Goal: Task Accomplishment & Management: Manage account settings

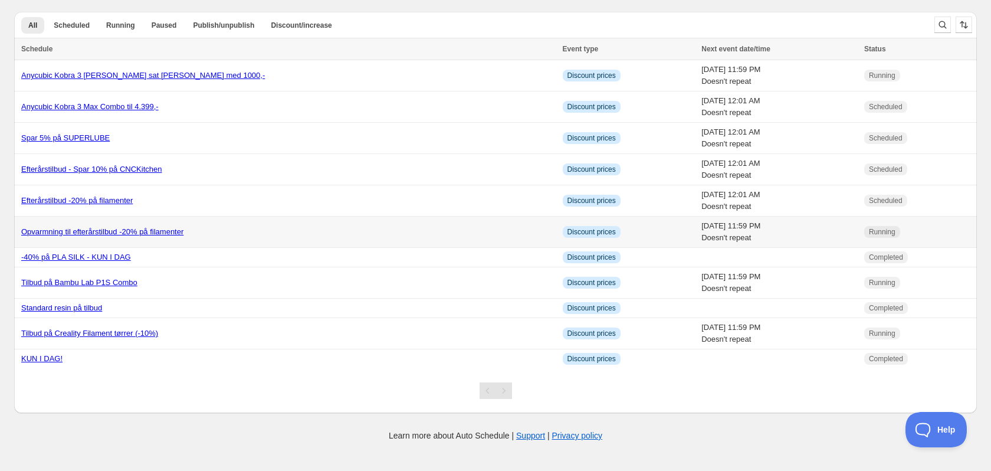
click at [102, 232] on link "Opvarmning til efterårstilbud -20% på filamenter" at bounding box center [102, 231] width 162 height 9
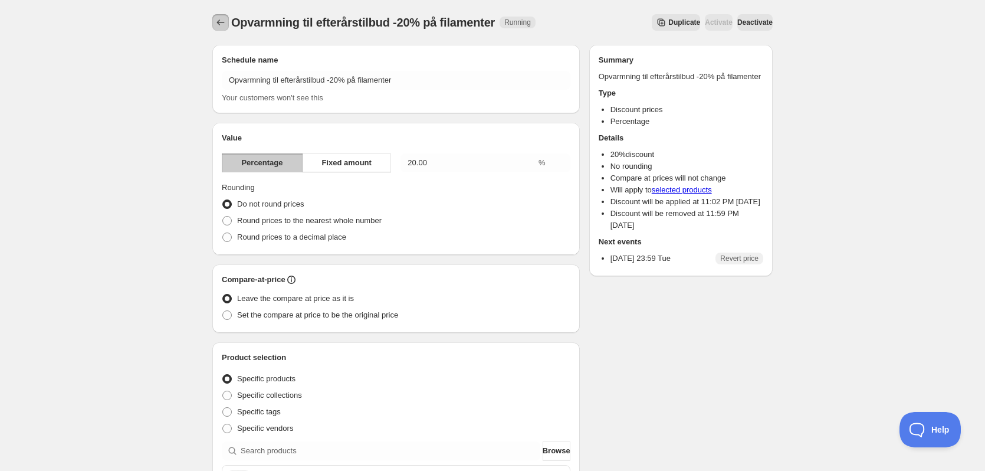
click at [218, 27] on icon "Schedules" at bounding box center [221, 23] width 12 height 12
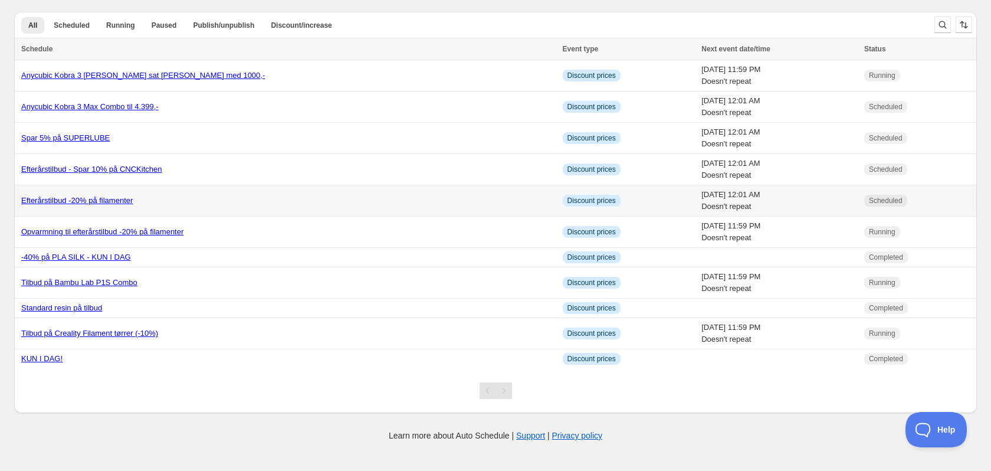
click at [100, 198] on link "Efterårstilbud -20% på filamenter" at bounding box center [77, 200] width 112 height 9
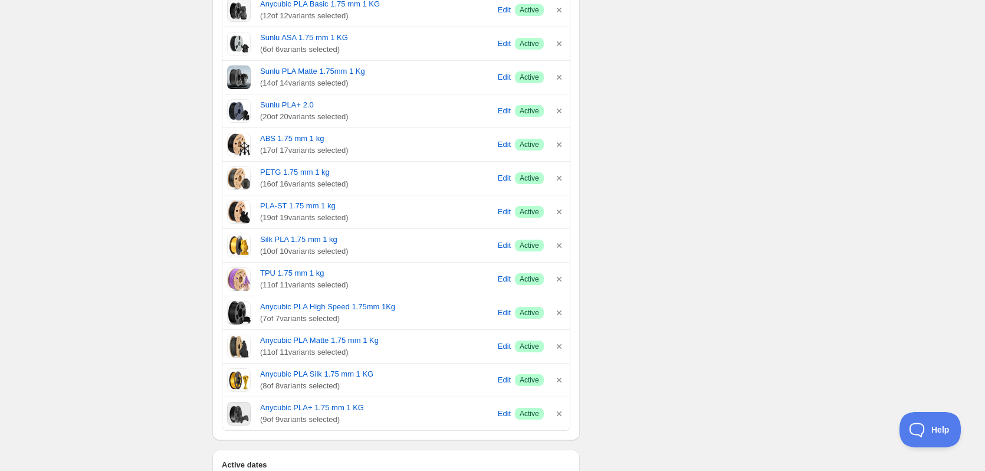
scroll to position [531, 0]
